Goal: Task Accomplishment & Management: Manage account settings

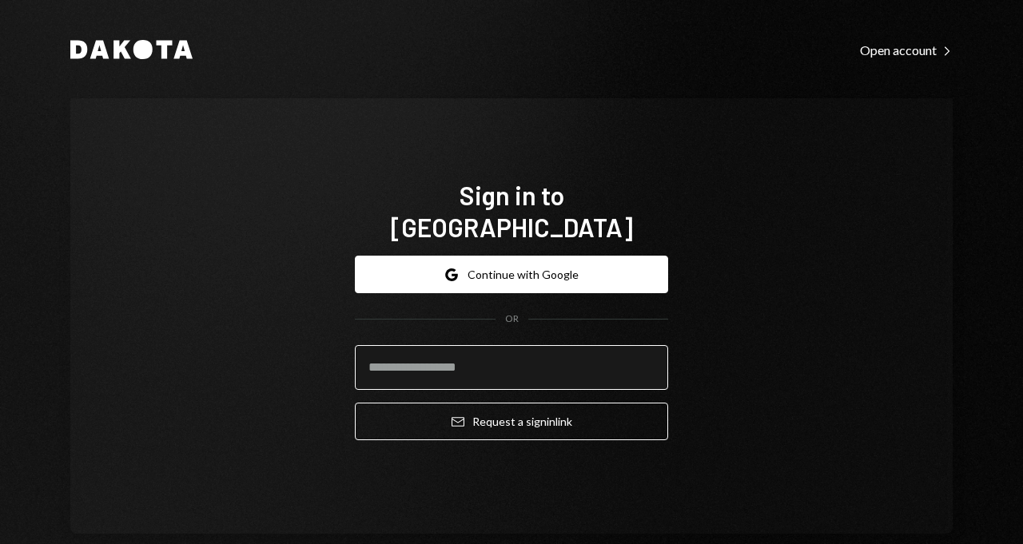
click at [419, 345] on input "email" at bounding box center [511, 367] width 313 height 45
type input "**********"
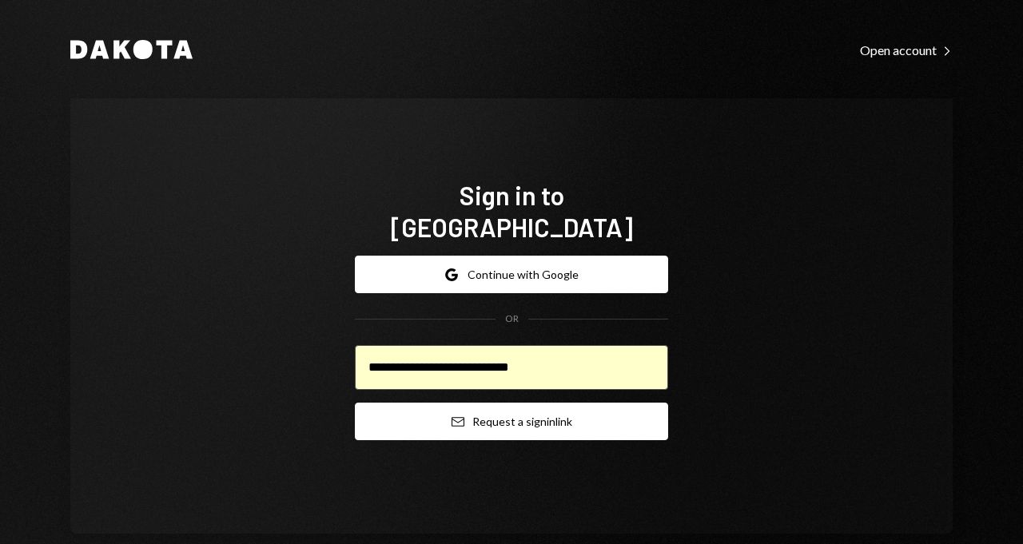
click at [443, 414] on button "Email Request a sign in link" at bounding box center [511, 422] width 313 height 38
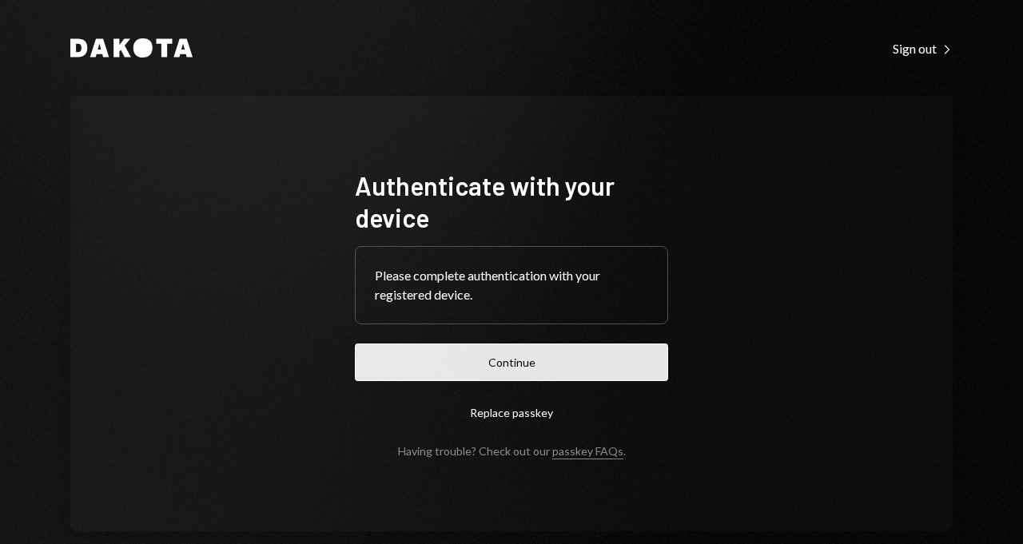
click at [513, 362] on button "Continue" at bounding box center [511, 363] width 313 height 38
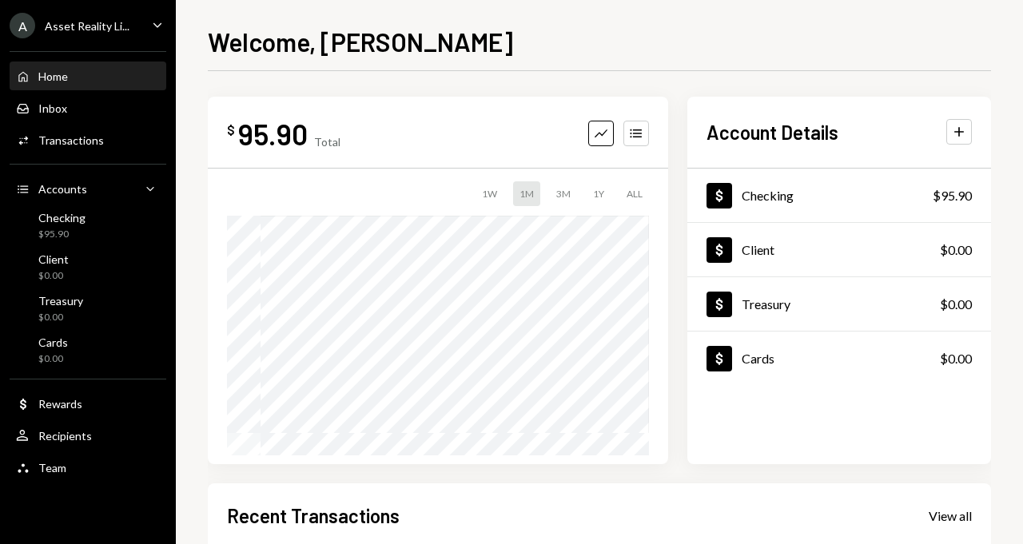
click at [116, 36] on div "A Asset Reality Li..." at bounding box center [70, 26] width 120 height 26
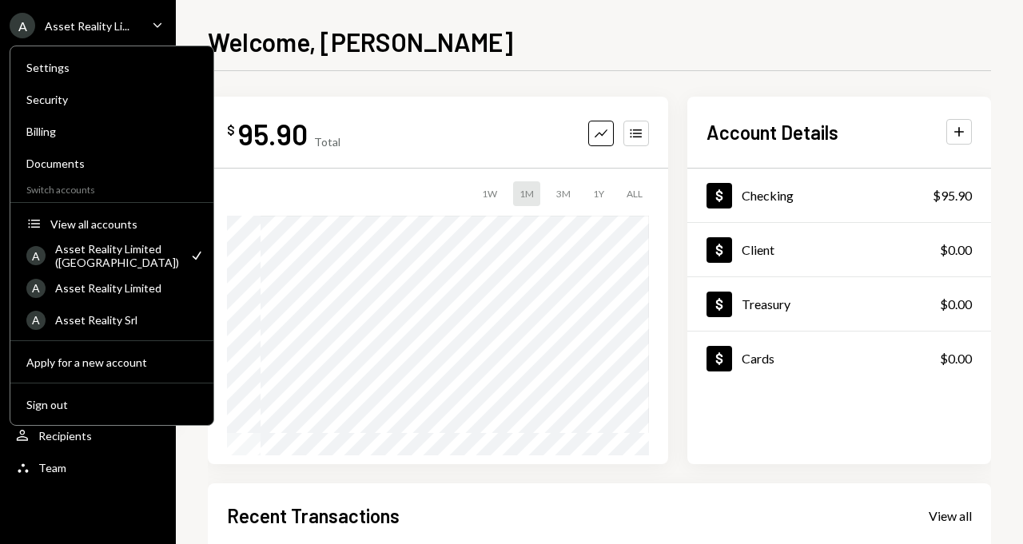
click at [121, 19] on div "Asset Reality Li..." at bounding box center [87, 26] width 85 height 14
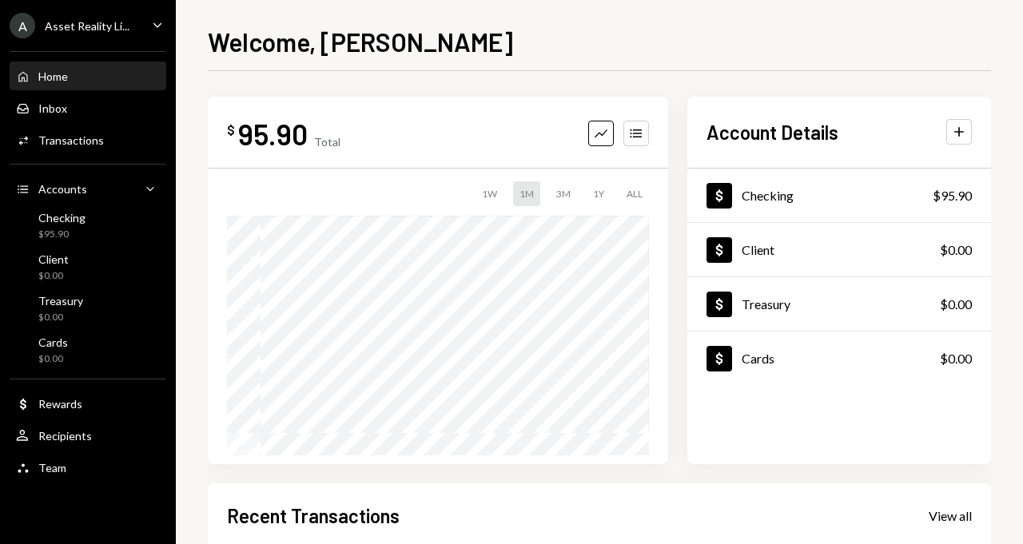
click at [121, 19] on div "Asset Reality Li..." at bounding box center [87, 26] width 85 height 14
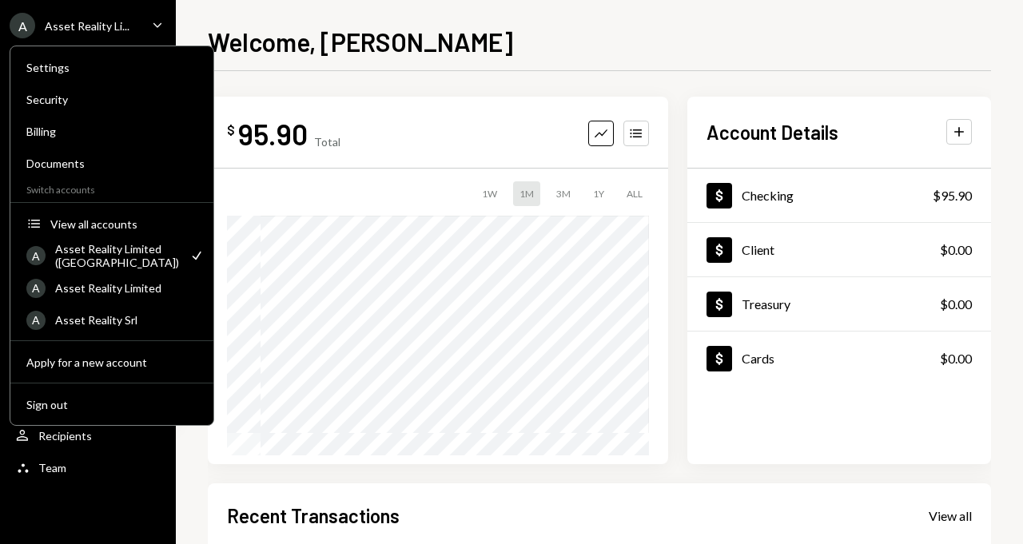
click at [109, 251] on div "Asset Reality Limited ([GEOGRAPHIC_DATA])" at bounding box center [117, 255] width 124 height 27
click at [334, 101] on div "$ 95.90 Total Graph Accounts 1W 1M 3M 1Y ALL" at bounding box center [438, 280] width 460 height 367
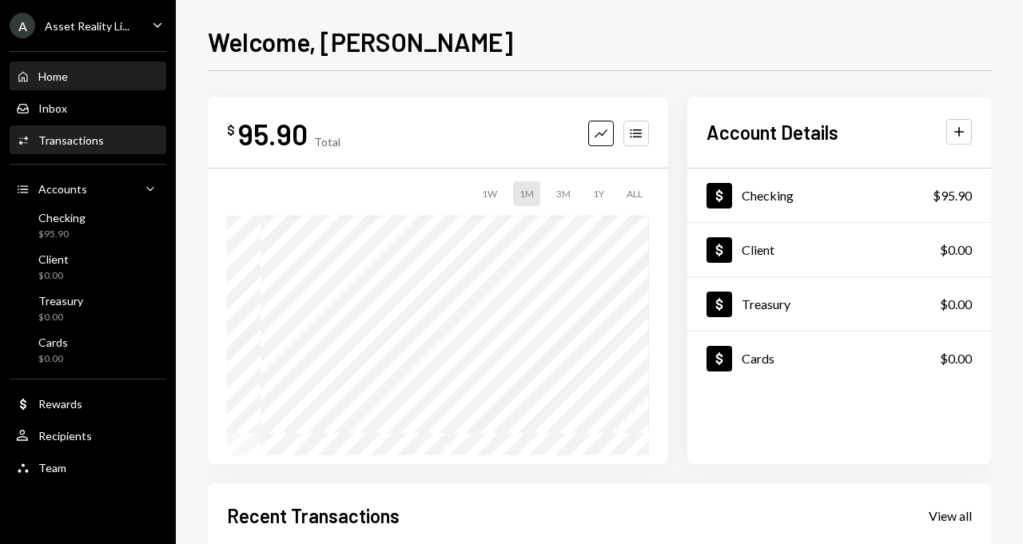
click at [113, 141] on div "Activities Transactions" at bounding box center [88, 140] width 144 height 14
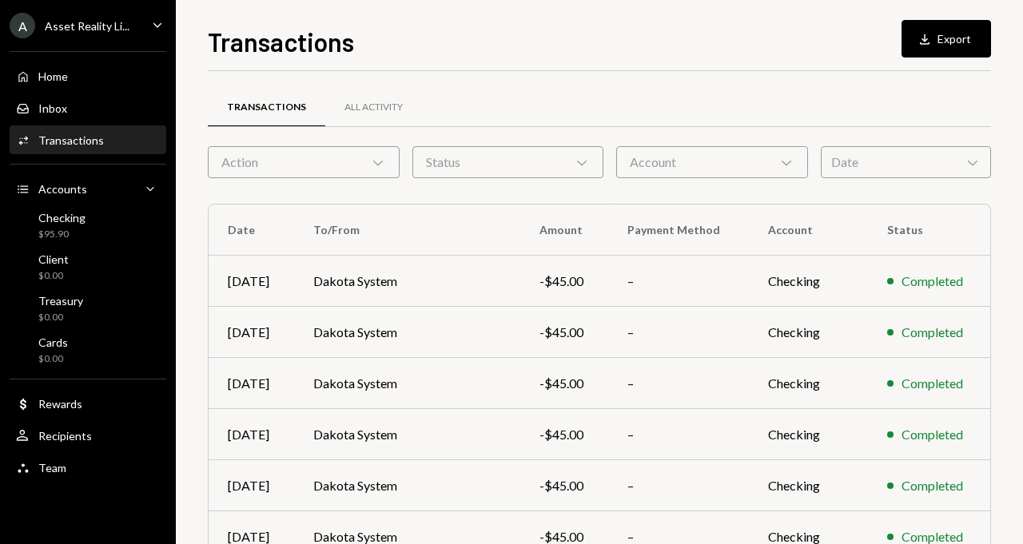
click at [701, 165] on div "Account Chevron Down" at bounding box center [712, 162] width 192 height 32
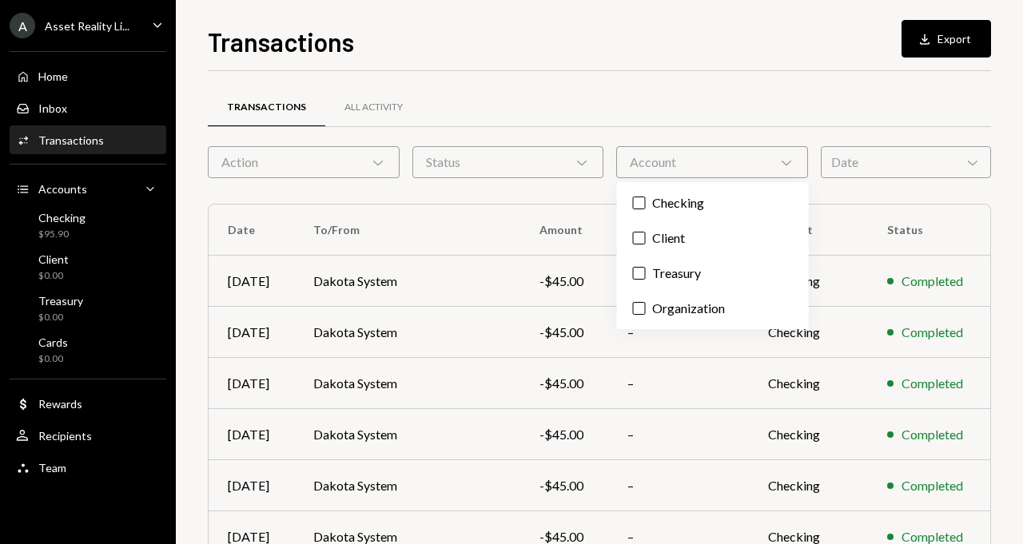
click at [756, 140] on div "Transactions All Activity" at bounding box center [599, 116] width 783 height 59
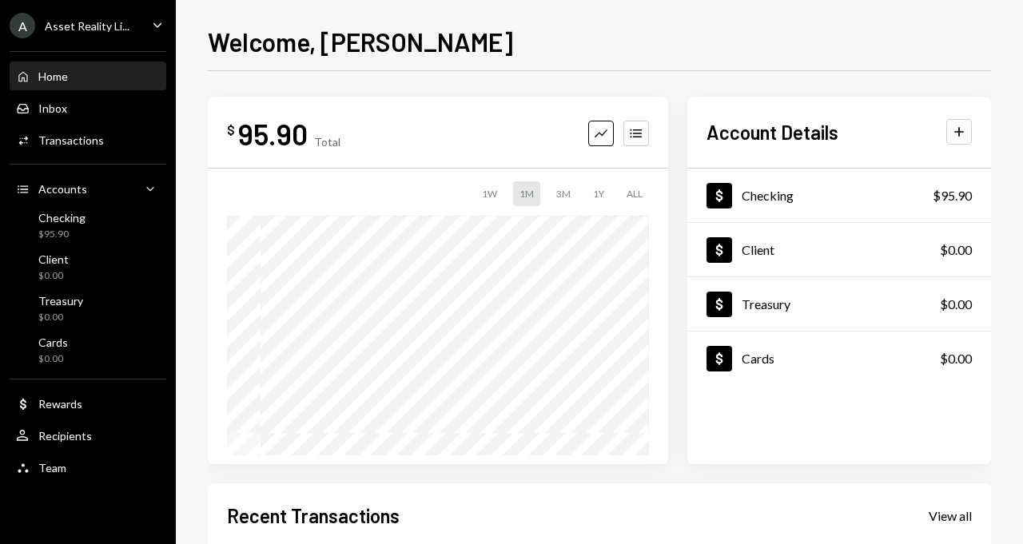
click at [146, 22] on div "A Asset Reality Li... Caret Down" at bounding box center [88, 26] width 176 height 26
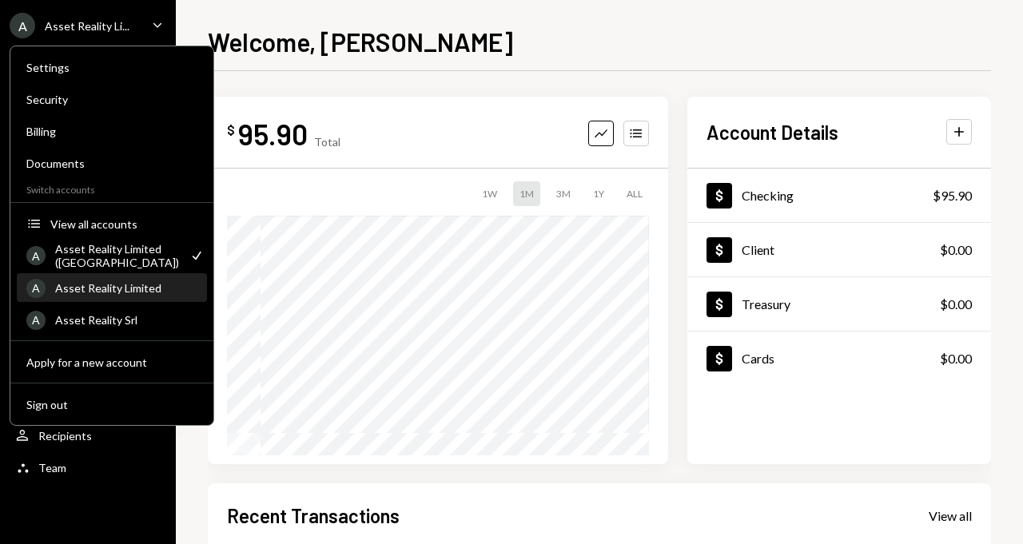
click at [126, 278] on div "A Asset Reality Limited" at bounding box center [111, 288] width 171 height 27
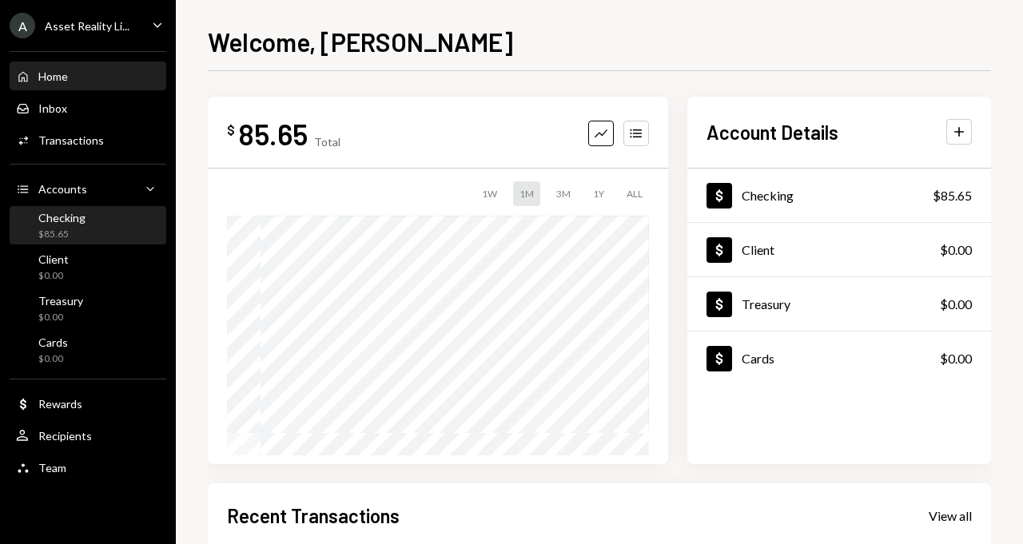
click at [123, 224] on div "Checking $85.65" at bounding box center [88, 226] width 144 height 30
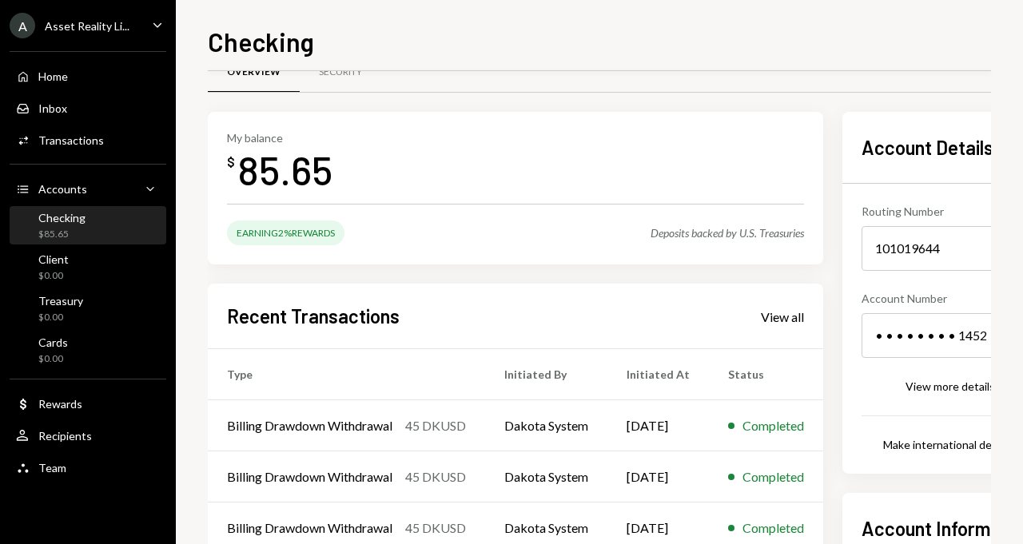
scroll to position [34, 0]
click at [101, 141] on div "Activities Transactions" at bounding box center [88, 140] width 144 height 14
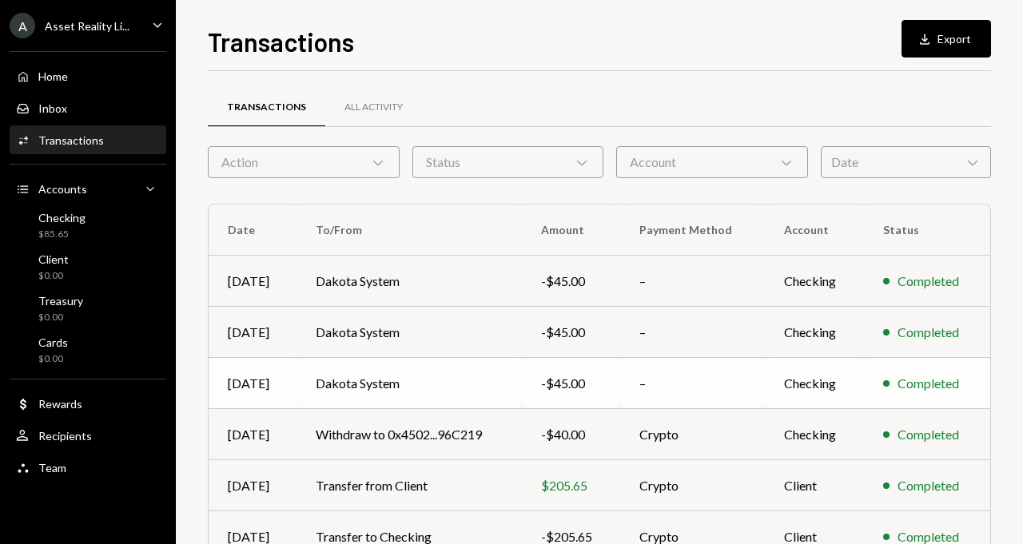
click at [398, 381] on td "Dakota System" at bounding box center [408, 383] width 225 height 51
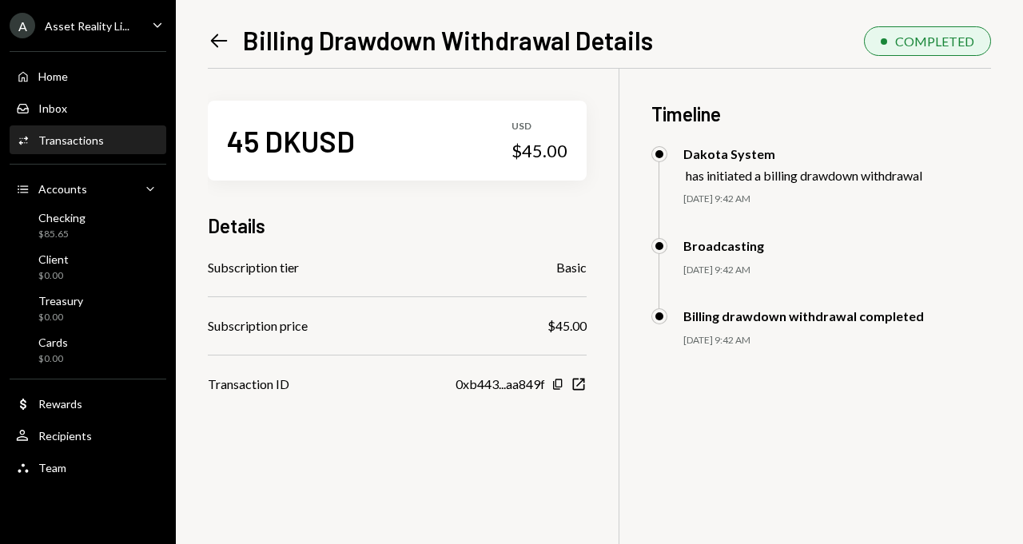
click at [220, 36] on icon "Left Arrow" at bounding box center [219, 41] width 22 height 22
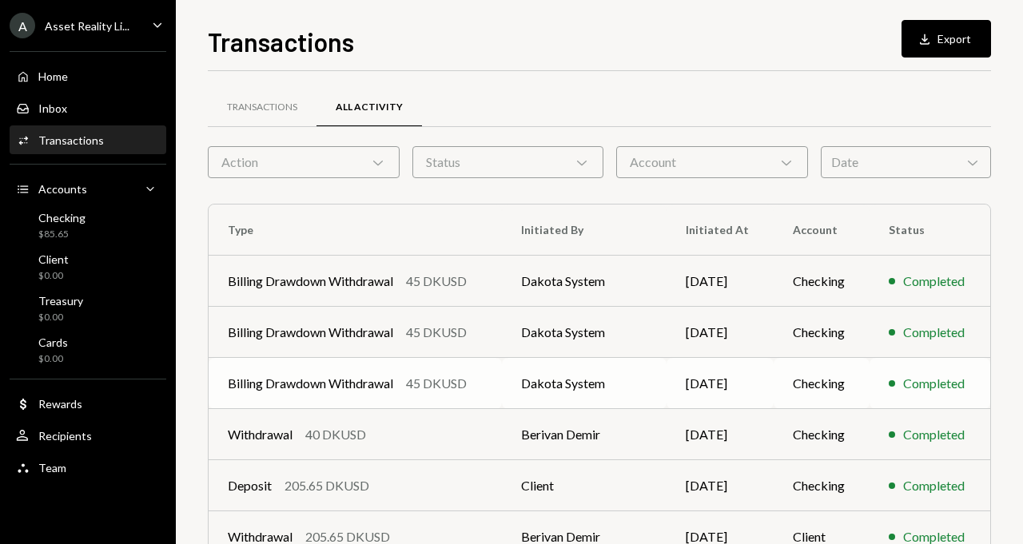
click at [354, 377] on div "Billing Drawdown Withdrawal" at bounding box center [310, 383] width 165 height 19
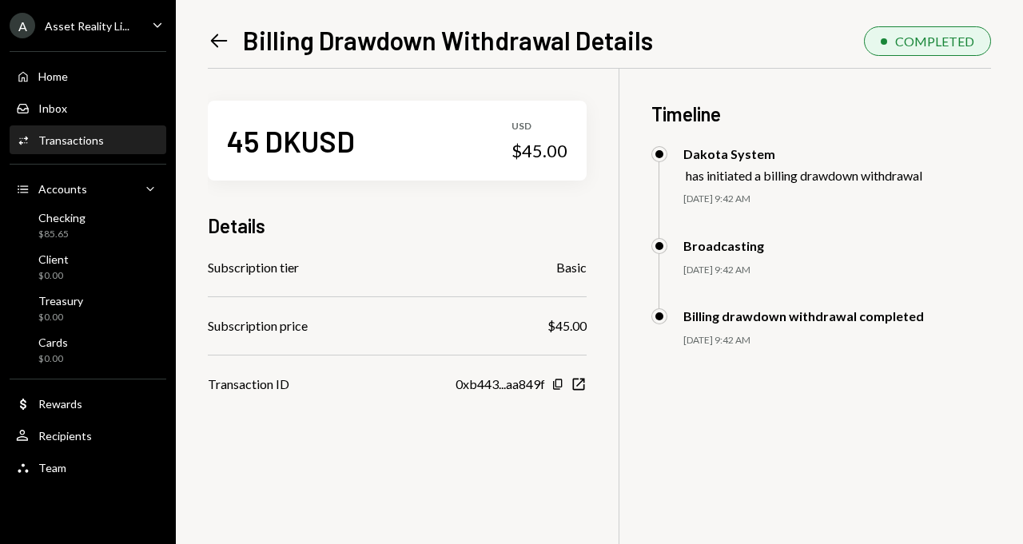
click at [214, 34] on icon "Left Arrow" at bounding box center [219, 41] width 22 height 22
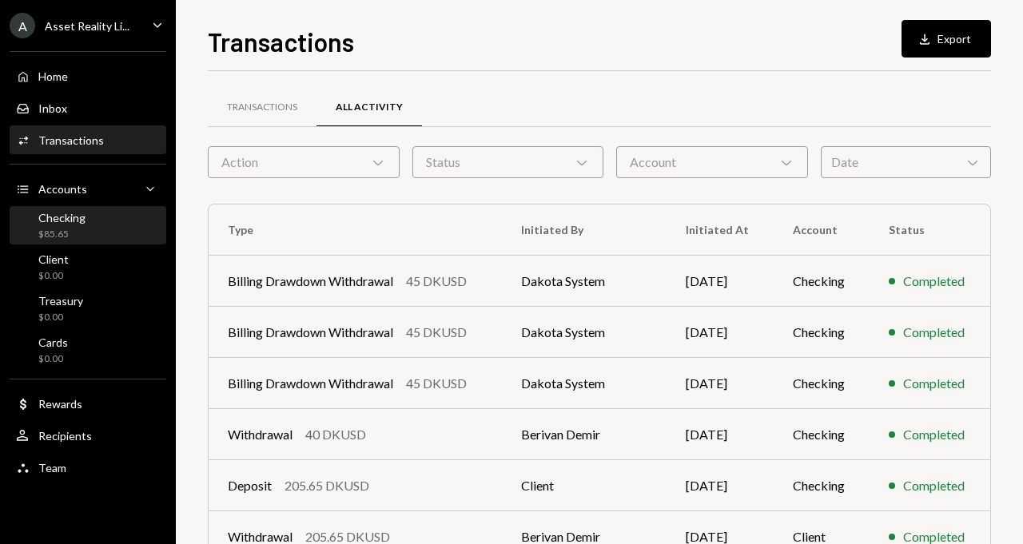
click at [95, 220] on div "Checking $85.65" at bounding box center [88, 226] width 144 height 30
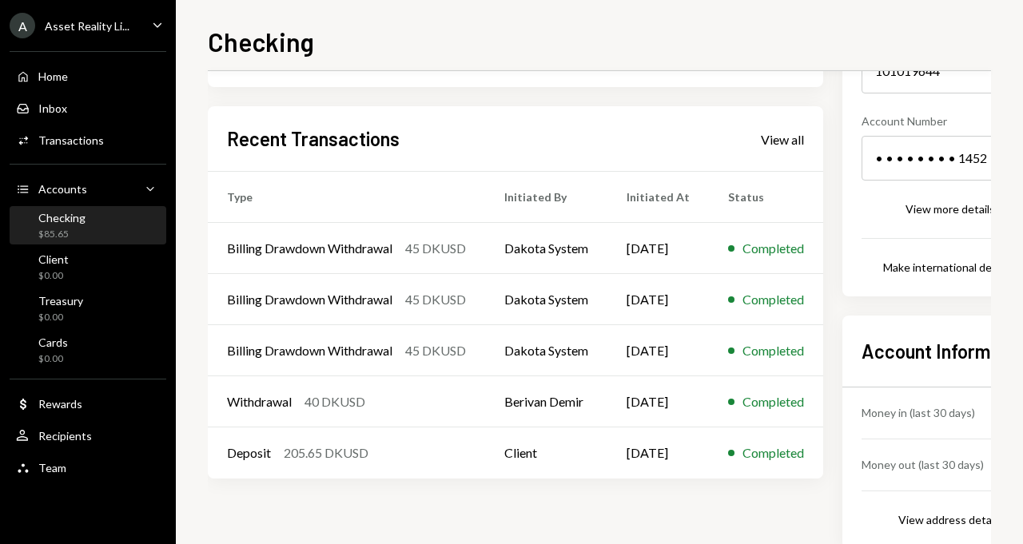
scroll to position [213, 0]
click at [85, 234] on div "Checking $85.65" at bounding box center [88, 226] width 144 height 30
click at [95, 132] on div "Activities Transactions" at bounding box center [88, 140] width 144 height 27
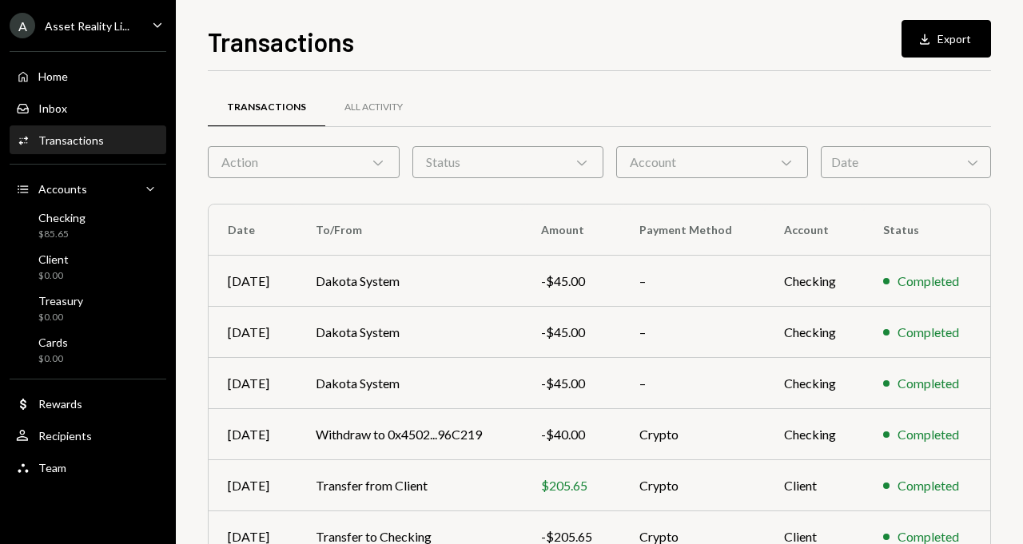
click at [122, 22] on div "Asset Reality Li..." at bounding box center [87, 26] width 85 height 14
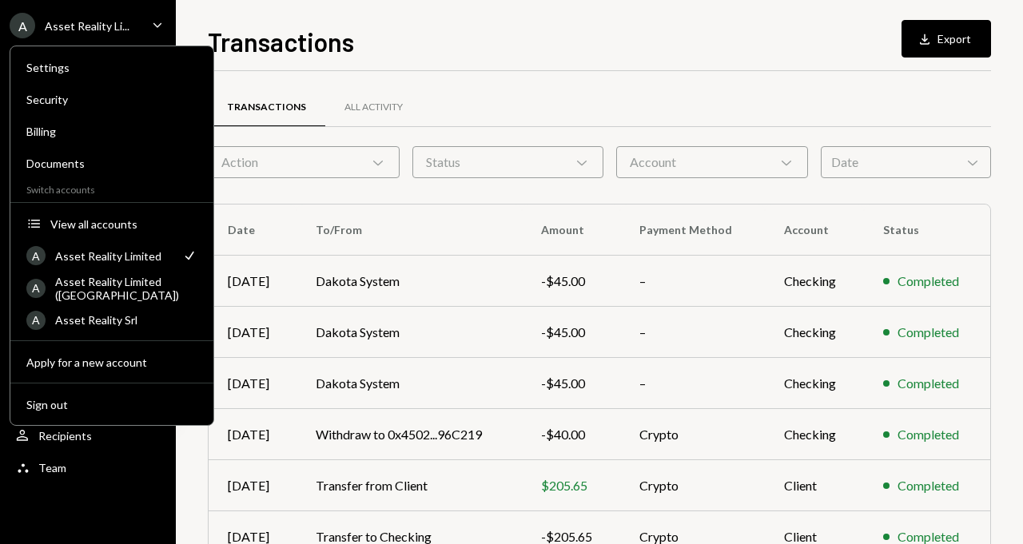
click at [137, 260] on div "Asset Reality Limited" at bounding box center [113, 256] width 117 height 14
click at [142, 257] on div "Asset Reality Limited" at bounding box center [113, 256] width 117 height 14
click at [465, 73] on div "Transactions All Activity Action Chevron Down Status Chevron Down Account Chevr…" at bounding box center [599, 452] width 783 height 763
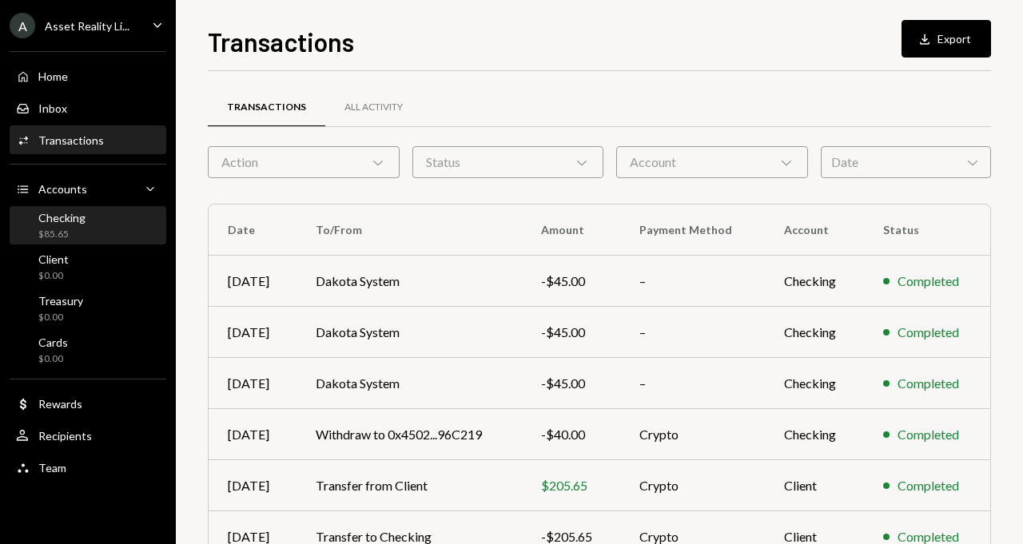
click at [63, 229] on div "$85.65" at bounding box center [61, 235] width 47 height 14
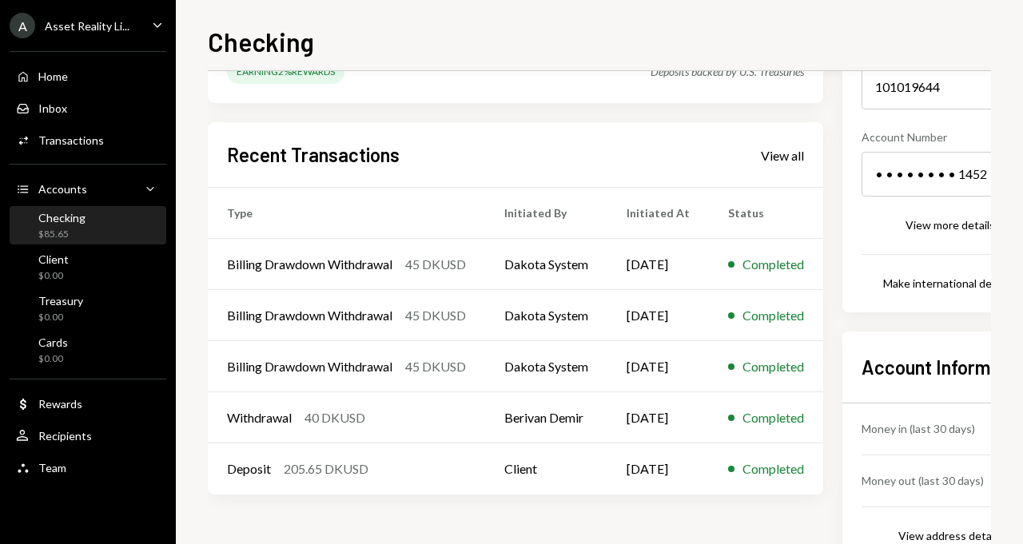
scroll to position [207, 0]
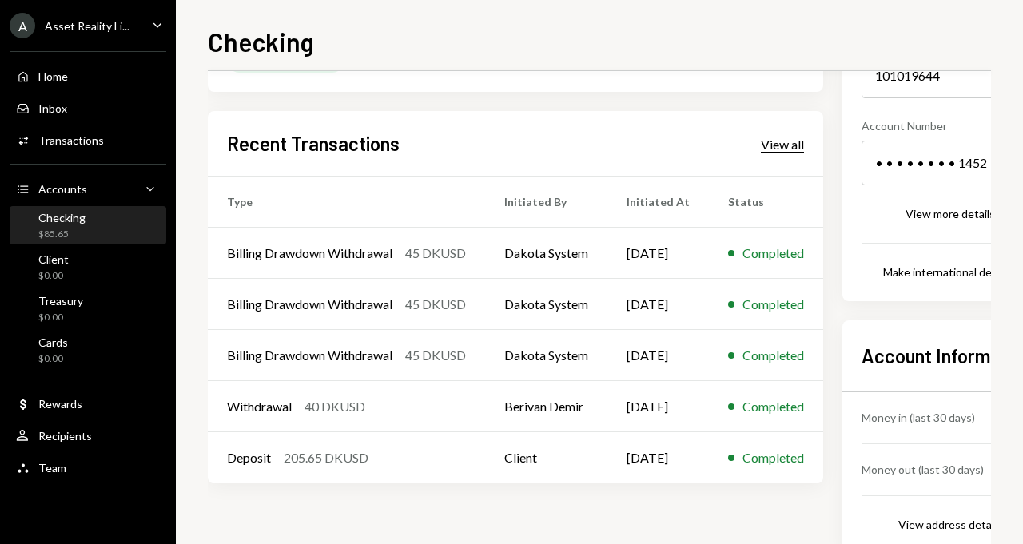
click at [804, 137] on div "View all" at bounding box center [782, 145] width 43 height 16
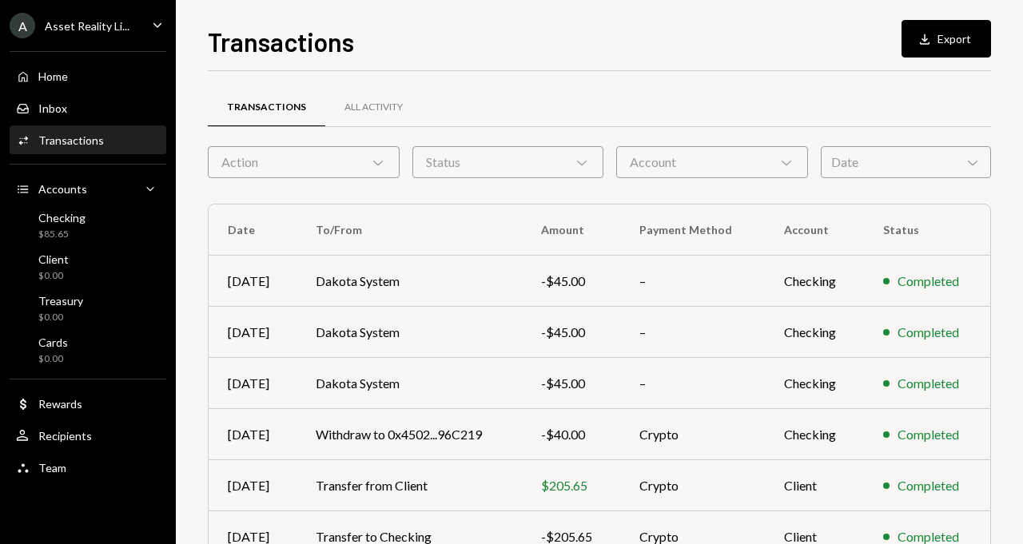
click at [93, 41] on ul "A Asset Reality Li... Caret Down Home Home Inbox Inbox Activities Transactions …" at bounding box center [88, 242] width 176 height 485
click at [102, 30] on div "Asset Reality Li..." at bounding box center [87, 26] width 85 height 14
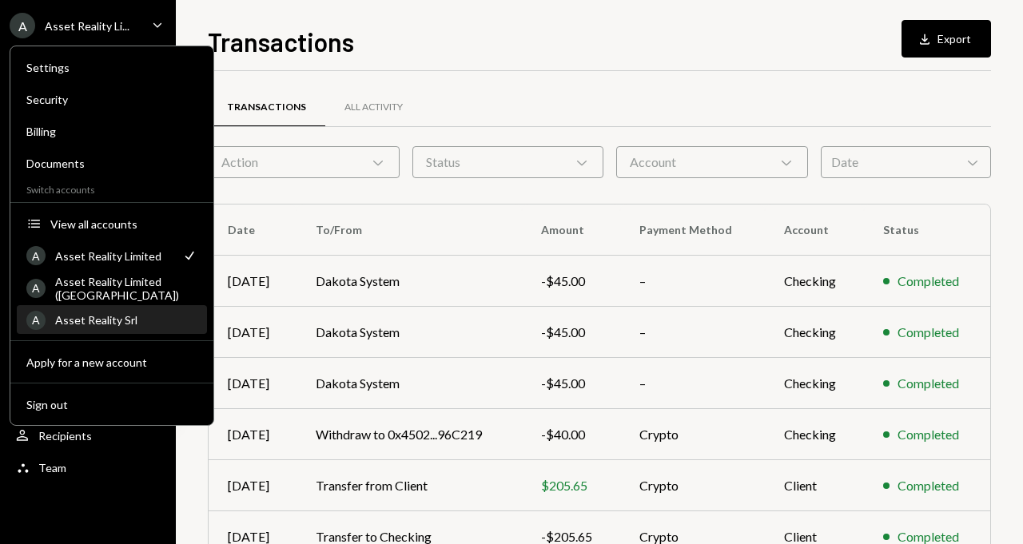
click at [126, 318] on div "Asset Reality Srl" at bounding box center [126, 320] width 142 height 14
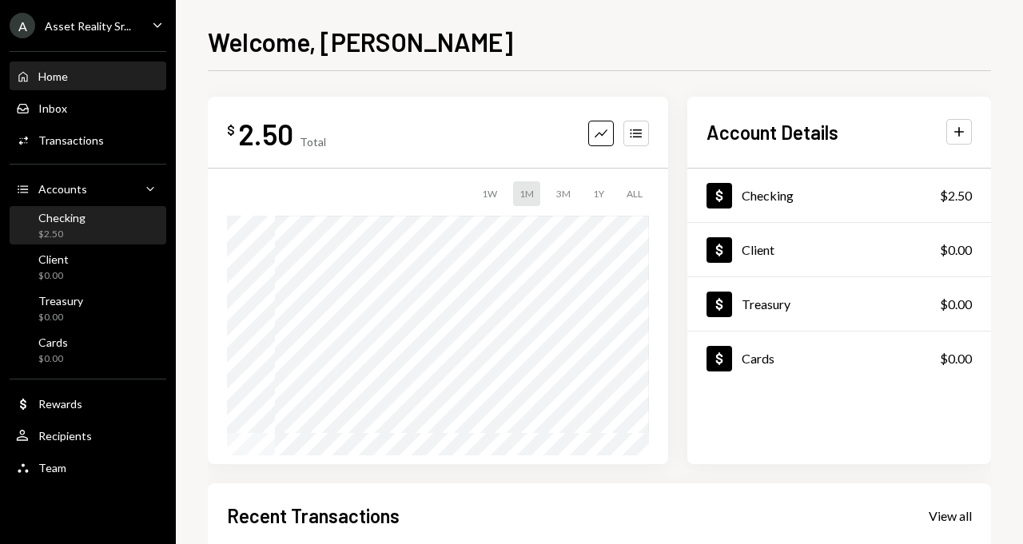
click at [97, 223] on div "Checking $2.50" at bounding box center [88, 226] width 144 height 30
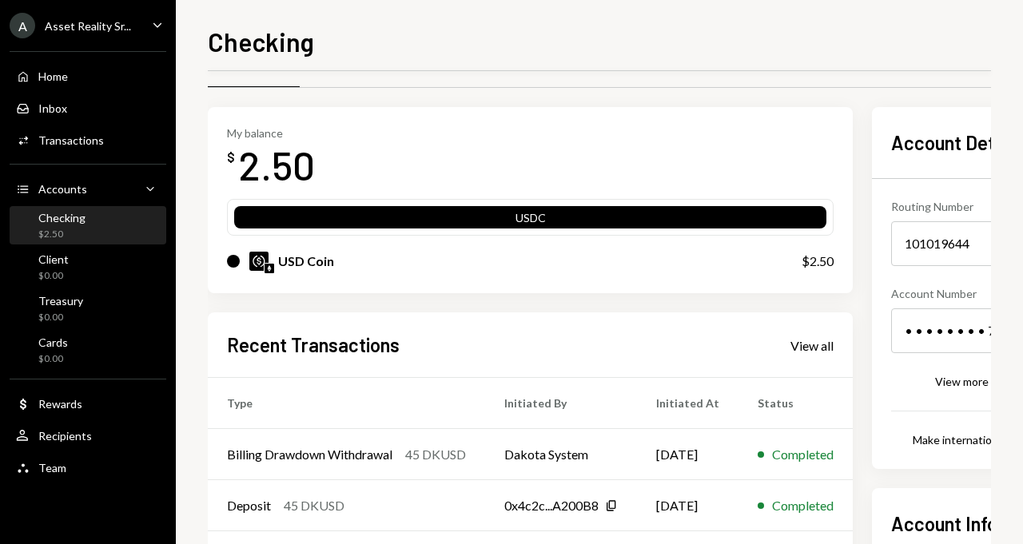
scroll to position [73, 0]
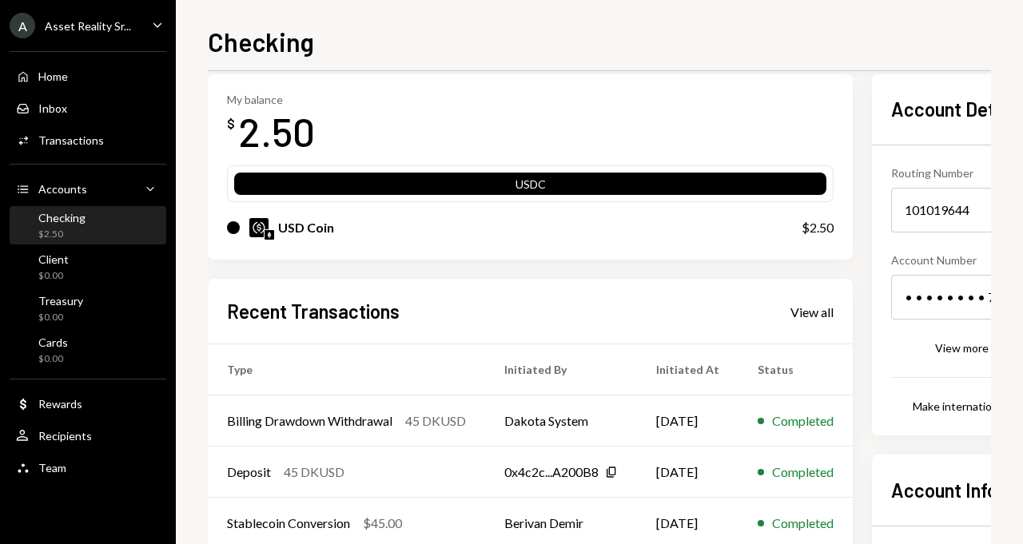
click at [827, 323] on div "Recent Transactions View all" at bounding box center [530, 311] width 606 height 26
click at [821, 317] on div "View all" at bounding box center [811, 312] width 43 height 16
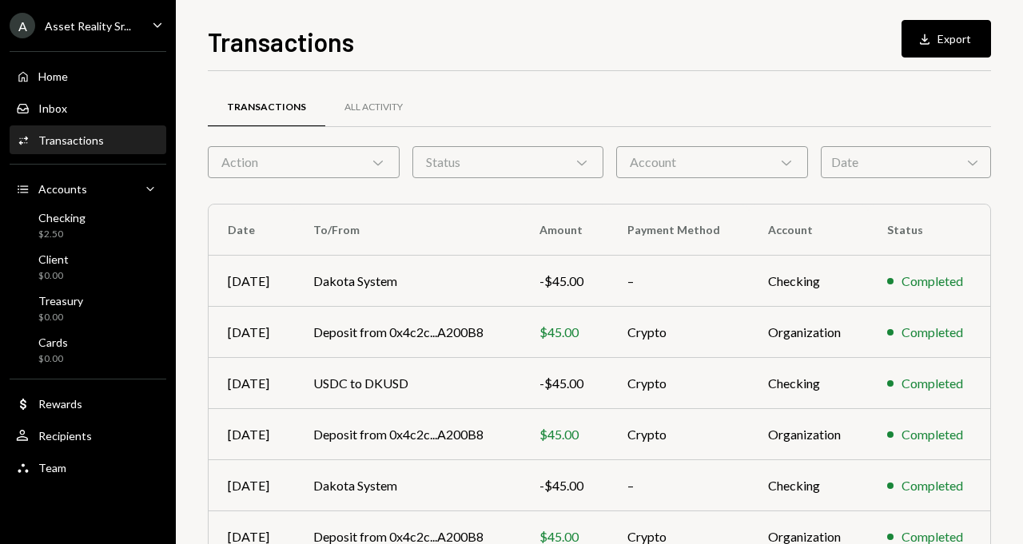
click at [96, 21] on div "Asset Reality Sr..." at bounding box center [88, 26] width 86 height 14
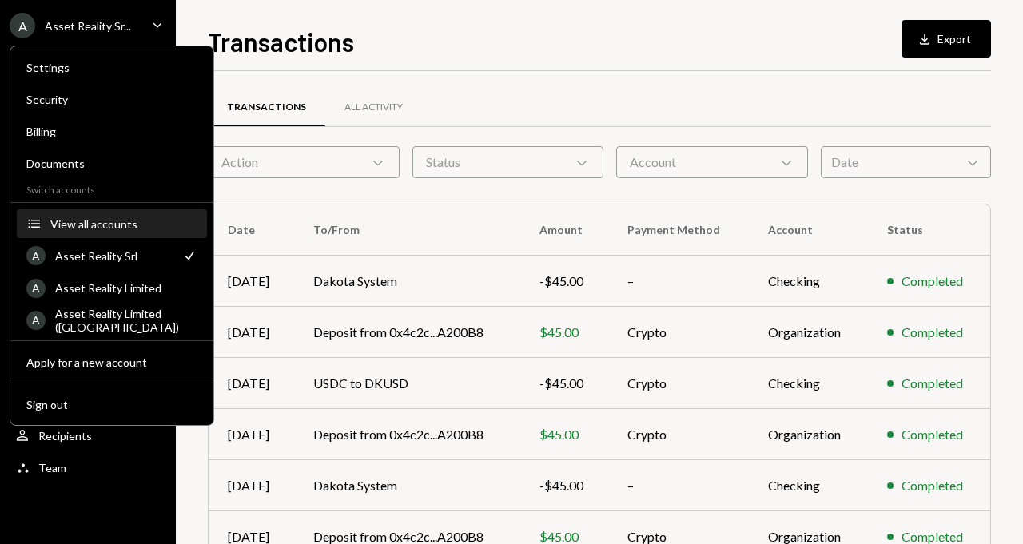
click at [122, 215] on button "Accounts View all accounts" at bounding box center [112, 224] width 190 height 29
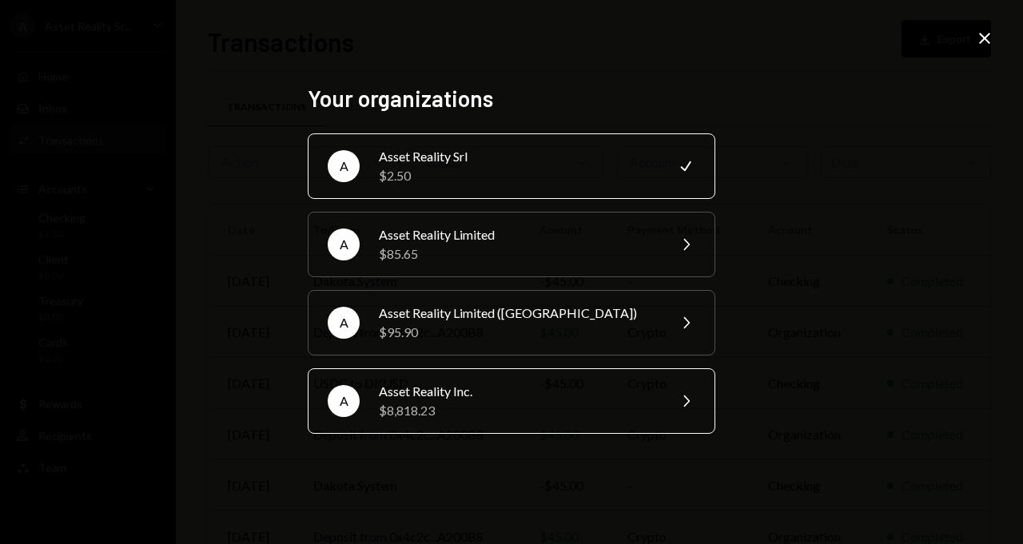
click at [429, 399] on div "Asset Reality Inc." at bounding box center [518, 391] width 278 height 19
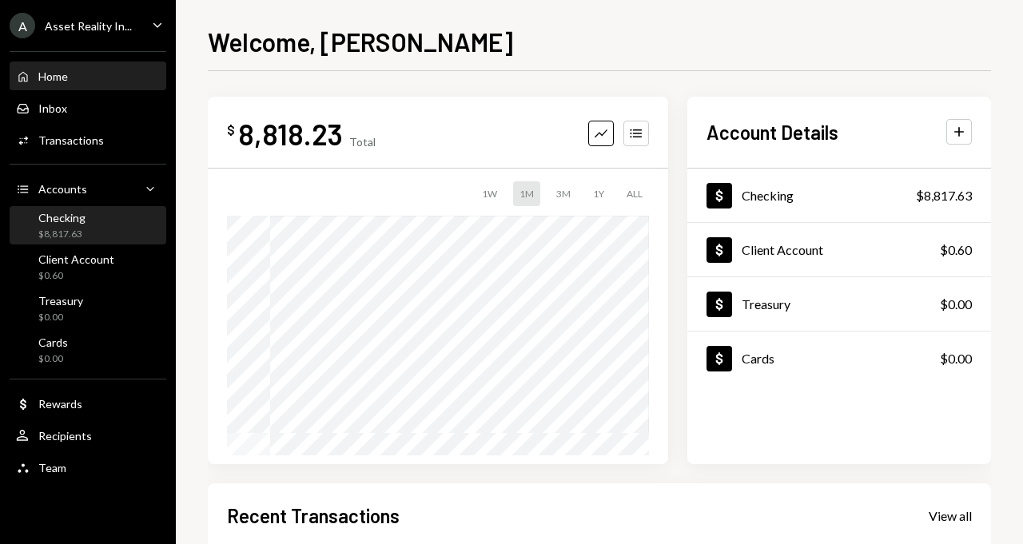
click at [88, 220] on div "Checking $8,817.63" at bounding box center [88, 226] width 144 height 30
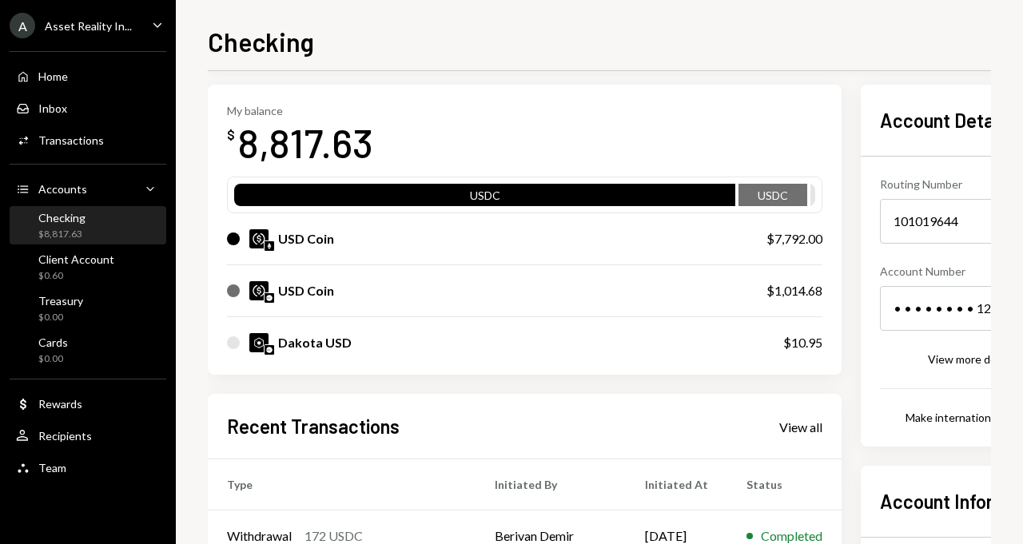
scroll to position [123, 0]
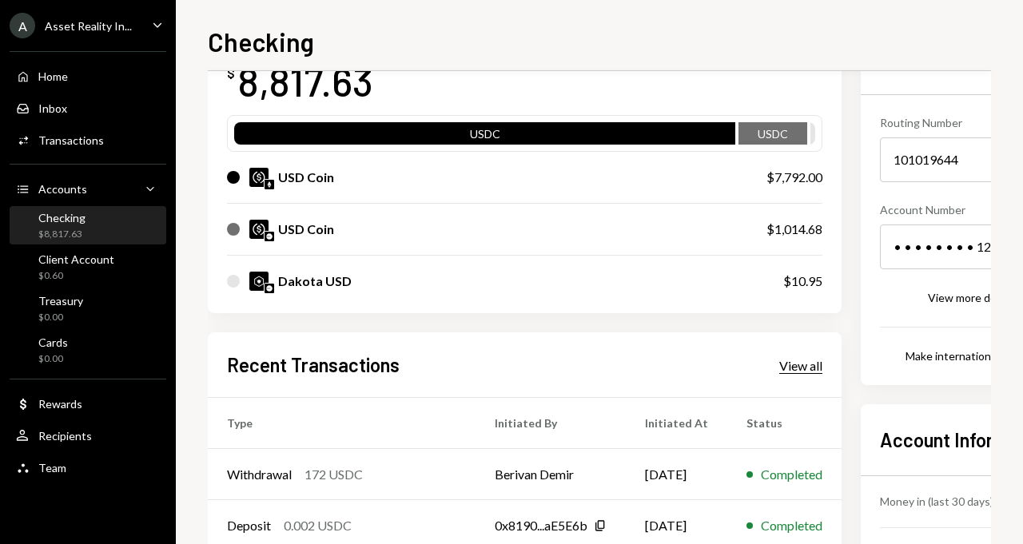
click at [815, 367] on div "View all" at bounding box center [800, 366] width 43 height 16
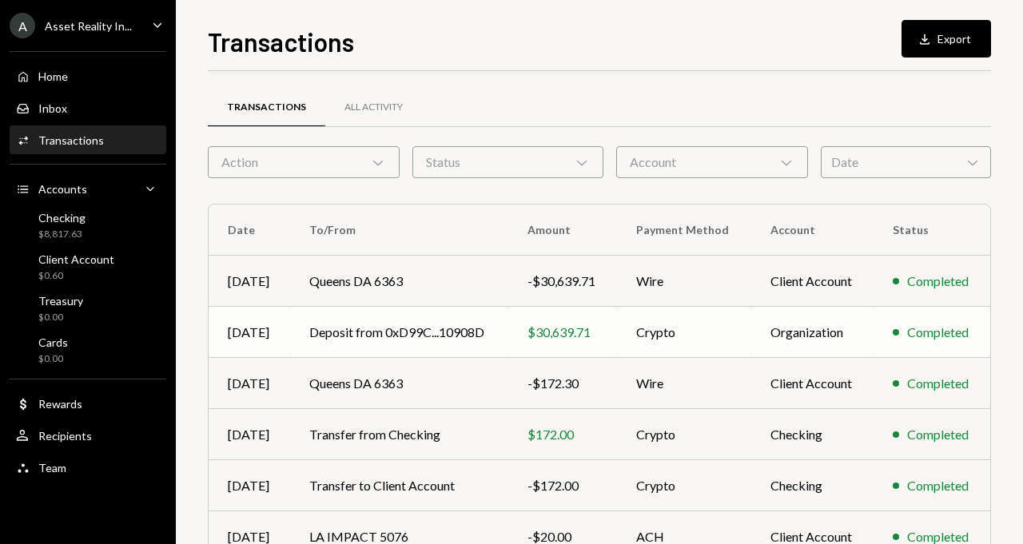
scroll to position [9, 0]
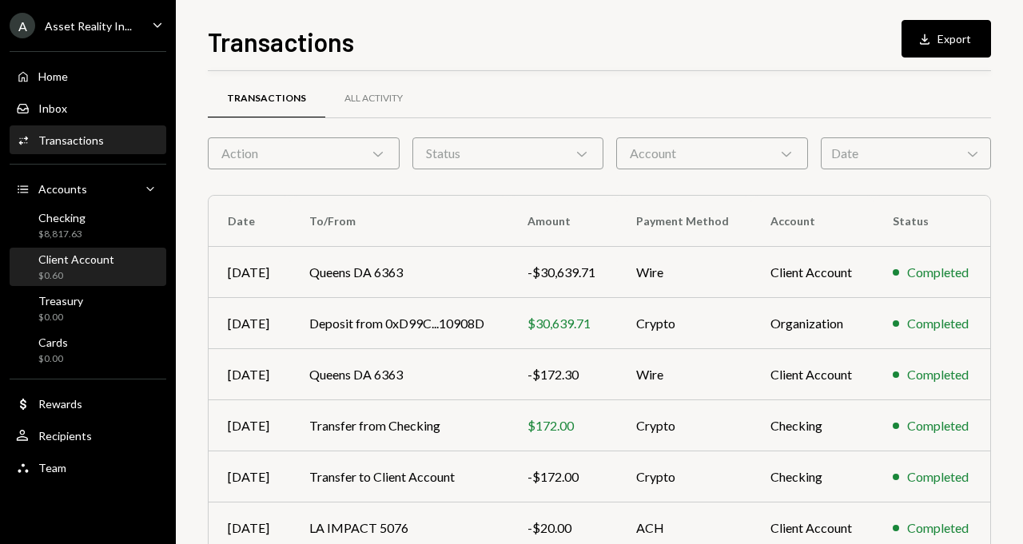
click at [113, 264] on div "Client Account $0.60" at bounding box center [88, 267] width 144 height 30
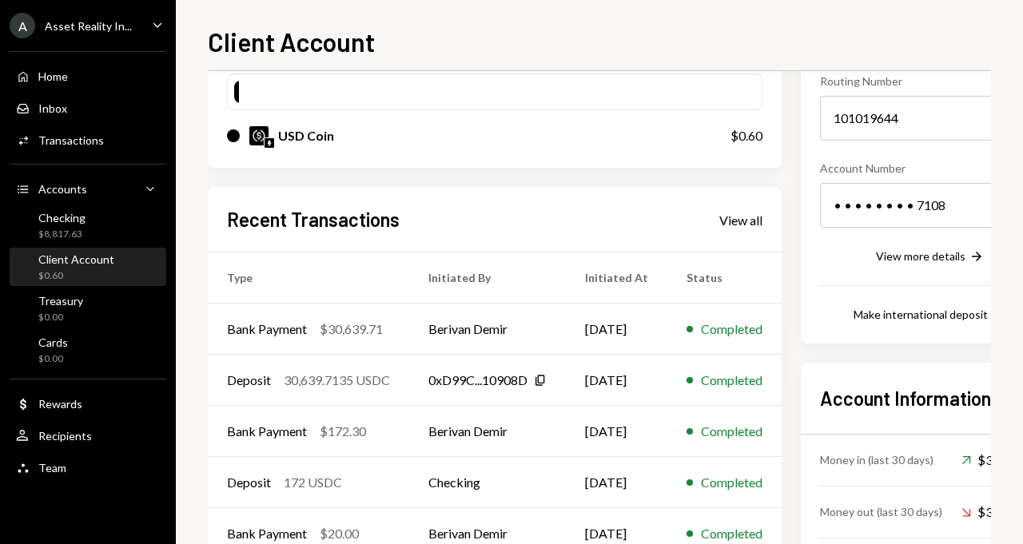
scroll to position [248, 0]
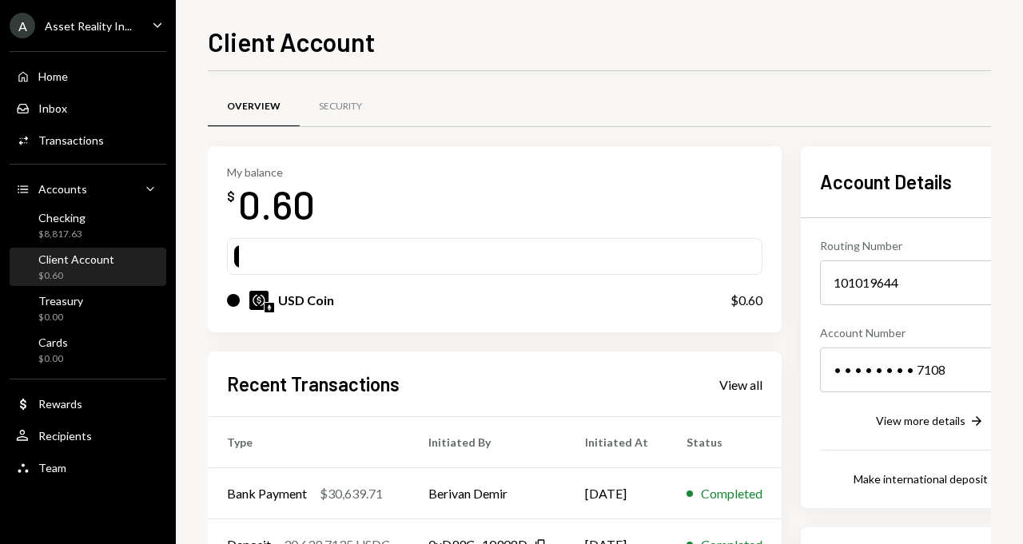
scroll to position [248, 0]
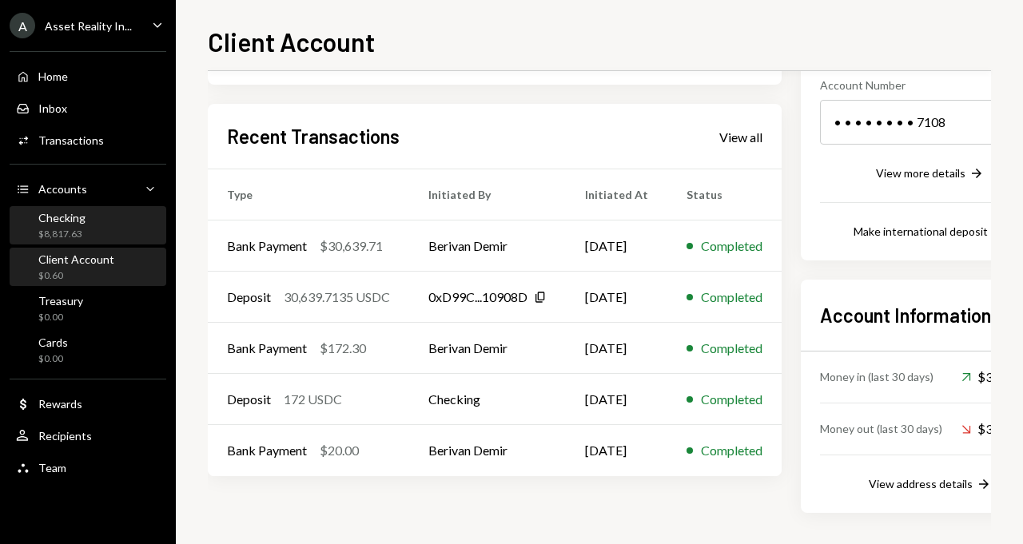
click at [118, 228] on div "Checking $8,817.63" at bounding box center [88, 226] width 144 height 30
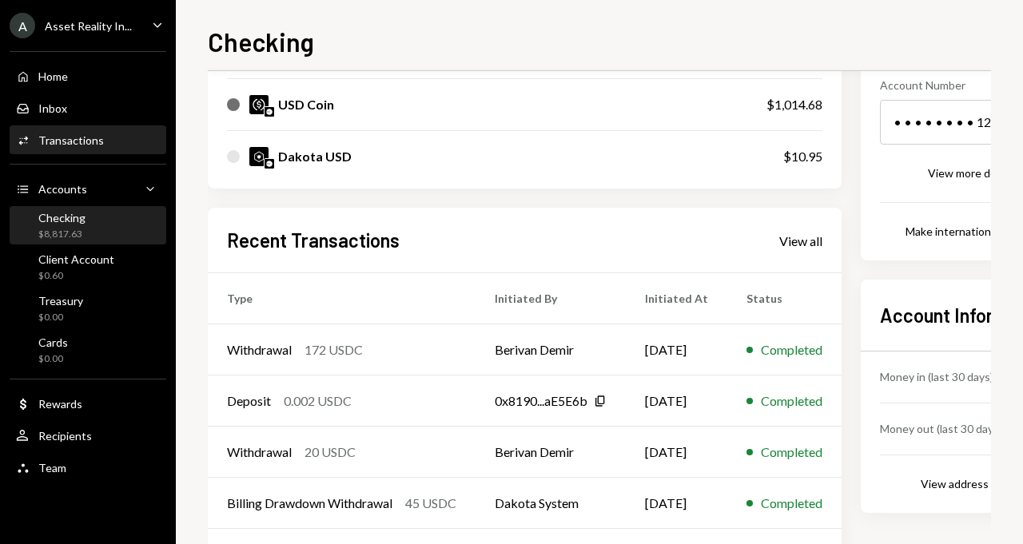
click at [134, 149] on div "Activities Transactions" at bounding box center [88, 140] width 144 height 27
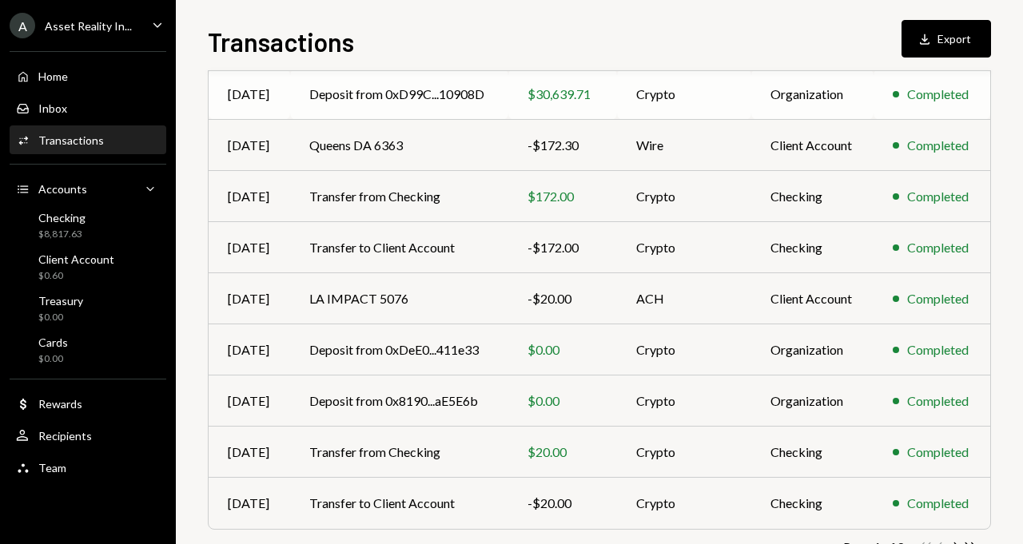
scroll to position [290, 0]
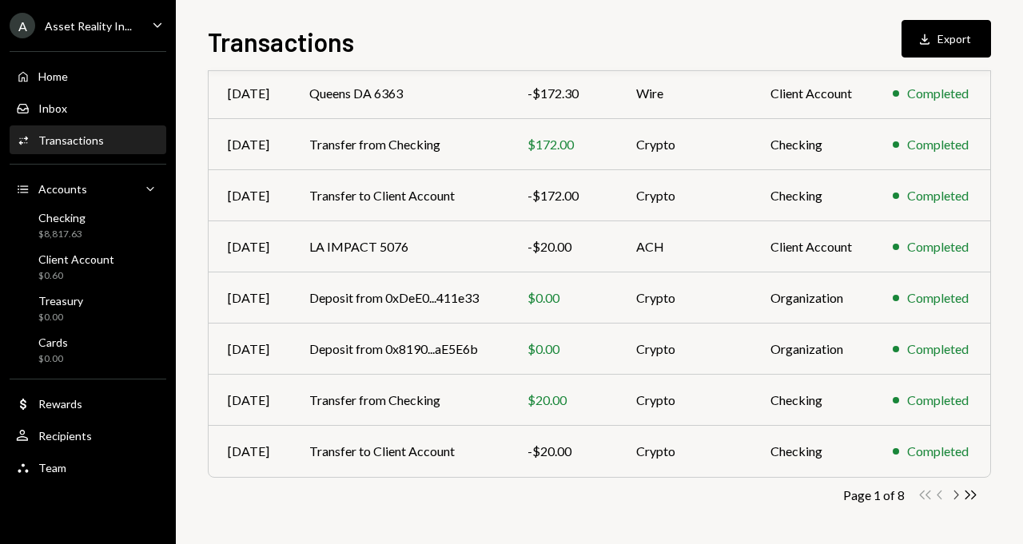
click at [955, 495] on icon "Chevron Right" at bounding box center [954, 494] width 15 height 15
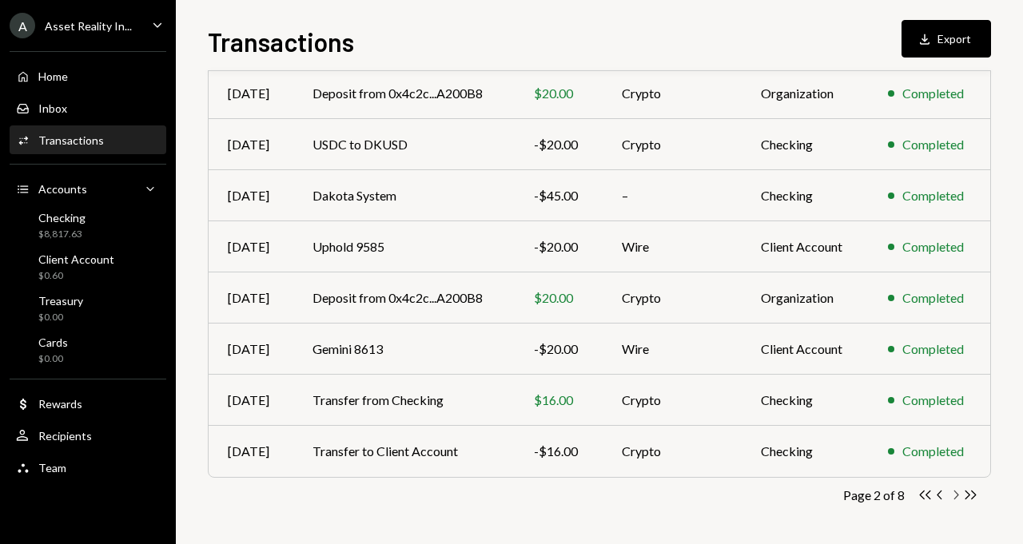
click at [953, 490] on icon "Chevron Right" at bounding box center [954, 494] width 15 height 15
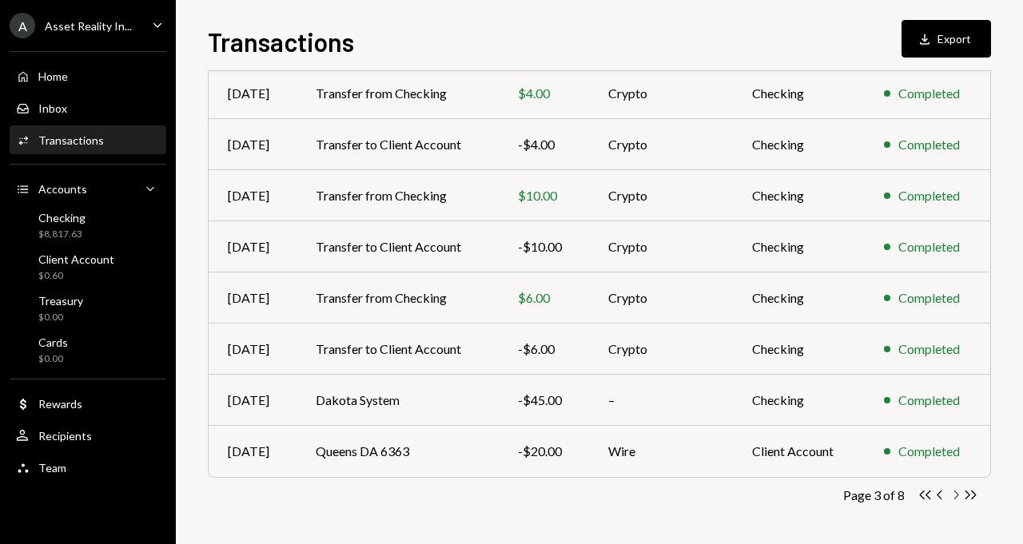
click at [955, 492] on icon "Chevron Right" at bounding box center [954, 494] width 15 height 15
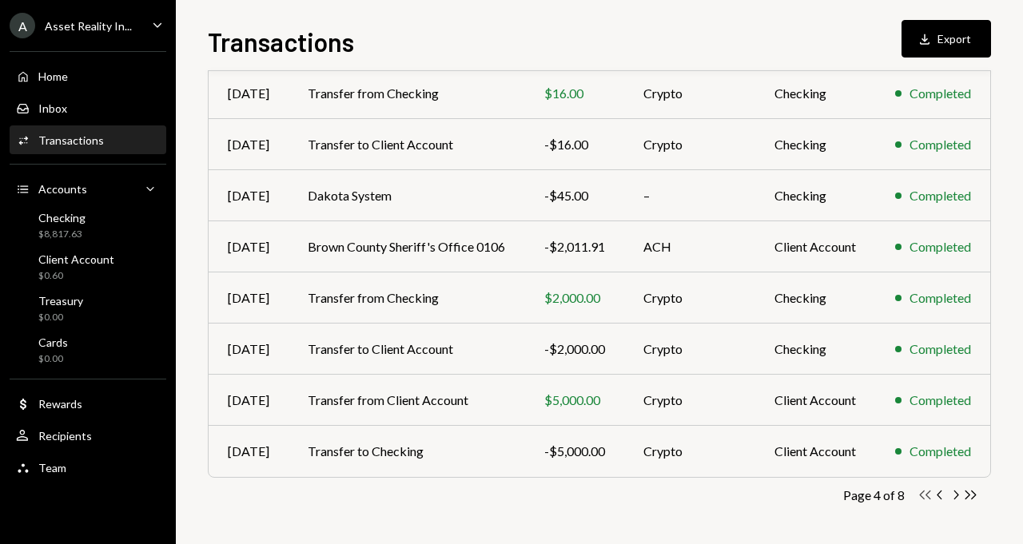
click at [924, 497] on icon "Double Arrow Left" at bounding box center [924, 494] width 15 height 15
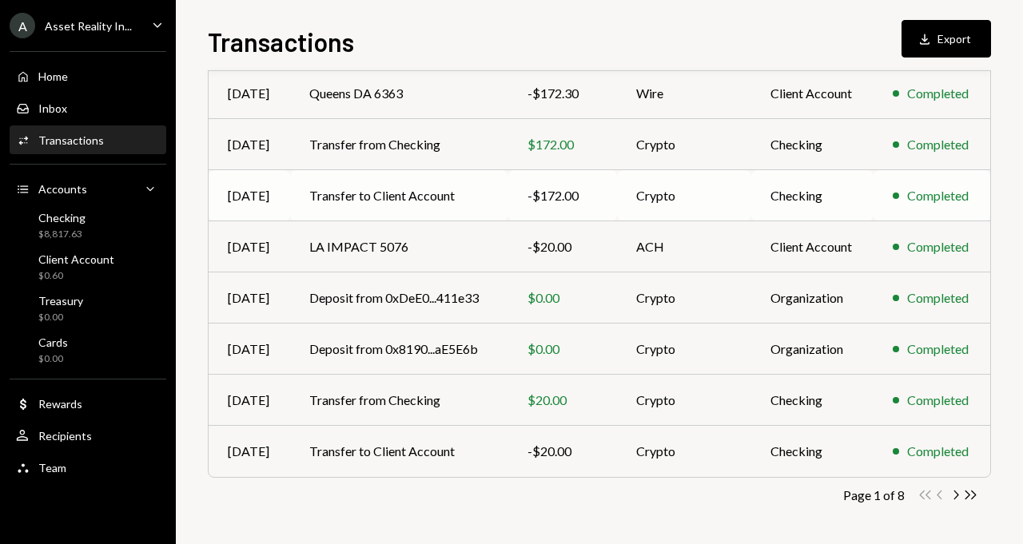
scroll to position [190, 0]
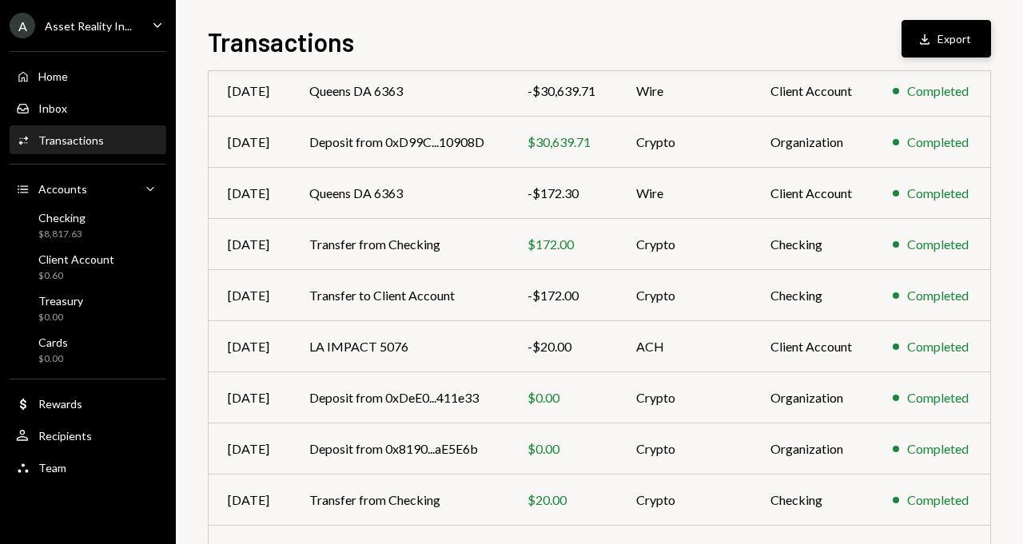
click at [956, 40] on button "Download Export" at bounding box center [945, 39] width 89 height 38
